Goal: Find specific page/section: Find specific page/section

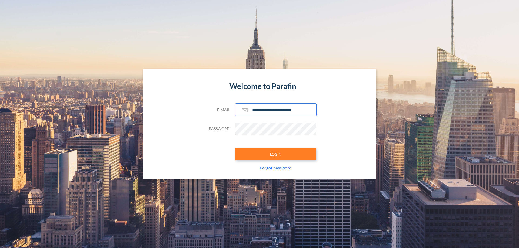
type input "**********"
click at [276, 154] on button "LOGIN" at bounding box center [275, 154] width 81 height 12
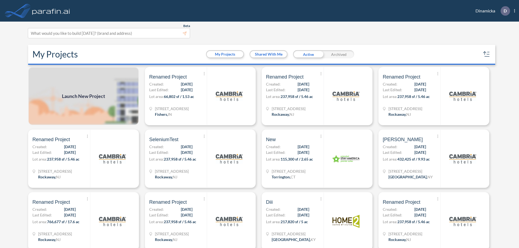
scroll to position [1, 0]
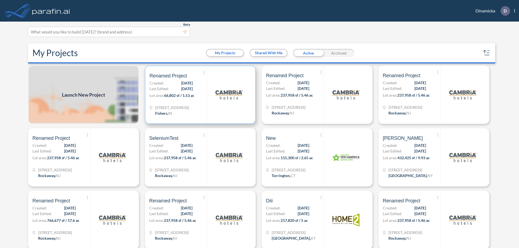
click at [199, 95] on p "Lot area: 66,802 sf / 1.53 ac" at bounding box center [177, 97] width 57 height 8
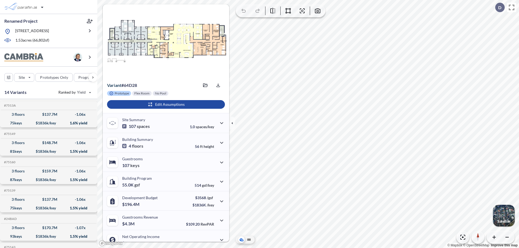
scroll to position [27, 0]
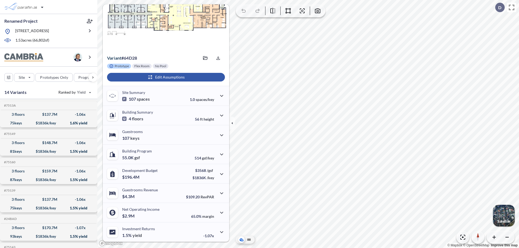
click at [165, 77] on div "button" at bounding box center [166, 77] width 118 height 9
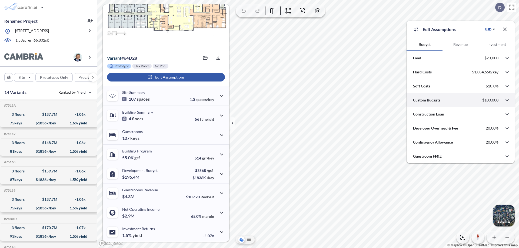
click at [461, 100] on div at bounding box center [461, 100] width 108 height 14
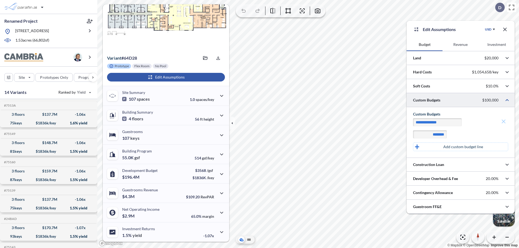
click at [463, 147] on p "Add custom budget line" at bounding box center [463, 146] width 40 height 5
